Goal: Register for event/course

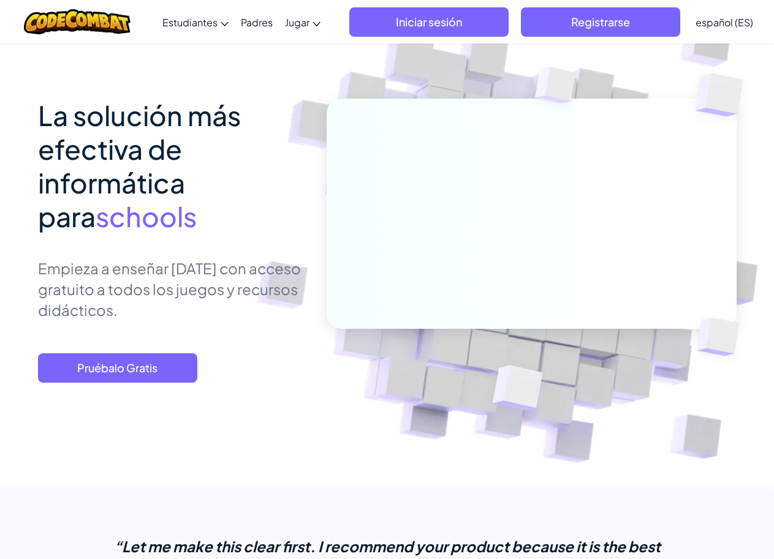
scroll to position [123, 0]
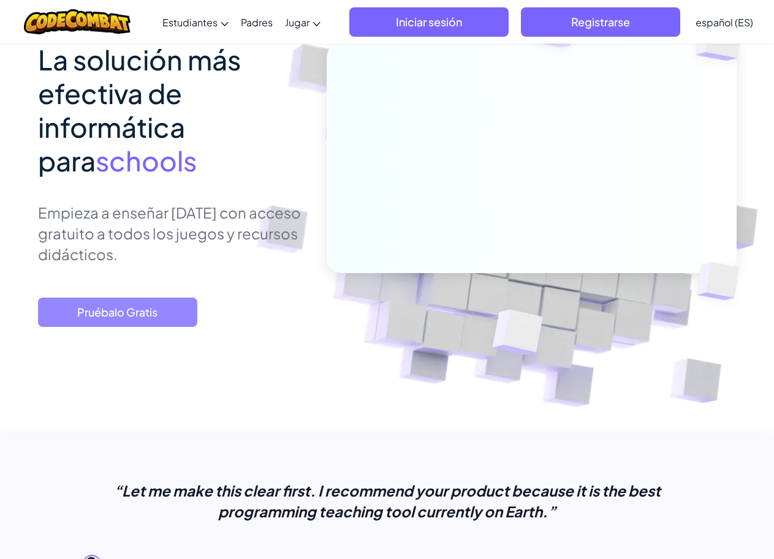
click at [154, 317] on span "Pruébalo Gratis" at bounding box center [117, 312] width 159 height 29
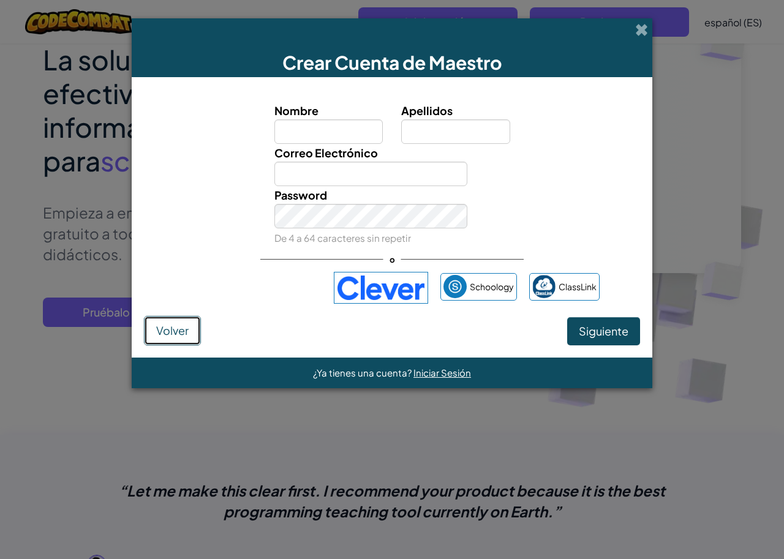
click at [162, 334] on span "Volver" at bounding box center [172, 330] width 32 height 14
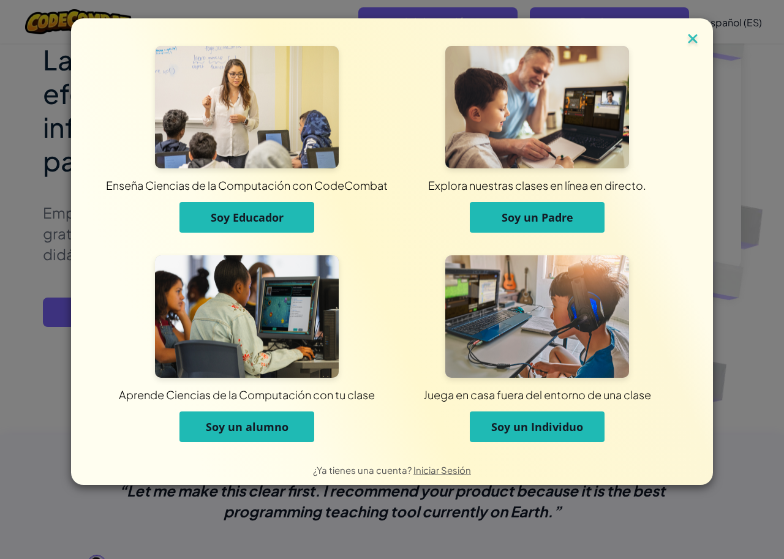
click at [685, 42] on img at bounding box center [693, 40] width 16 height 18
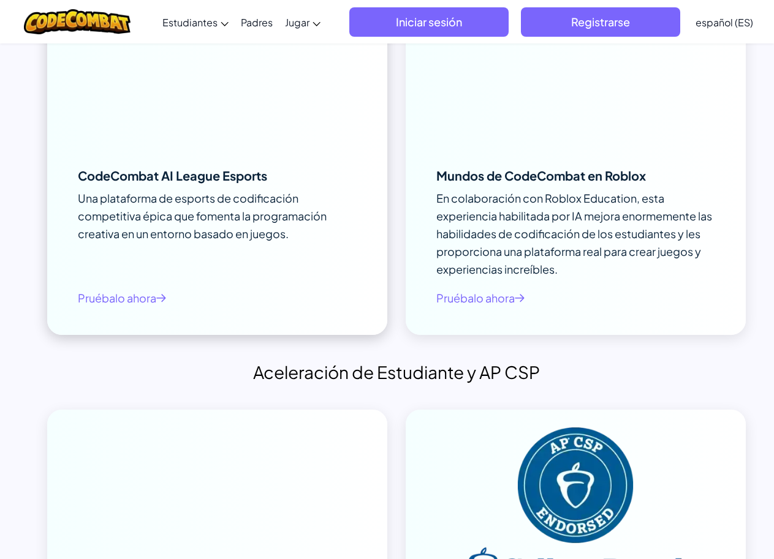
scroll to position [4655, 0]
